Goal: Task Accomplishment & Management: Manage account settings

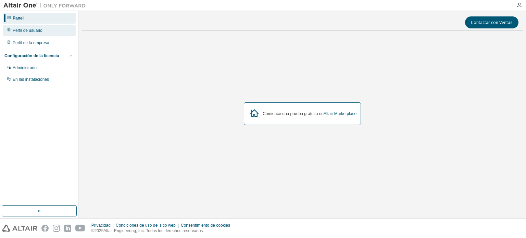
click at [54, 33] on div "Perfil de usuario" at bounding box center [39, 30] width 73 height 11
click at [298, 50] on div "Comience una prueba gratuita en Altair Marketplace" at bounding box center [302, 113] width 440 height 155
click at [51, 34] on div "Perfil de usuario" at bounding box center [39, 30] width 73 height 11
